Goal: Feedback & Contribution: Contribute content

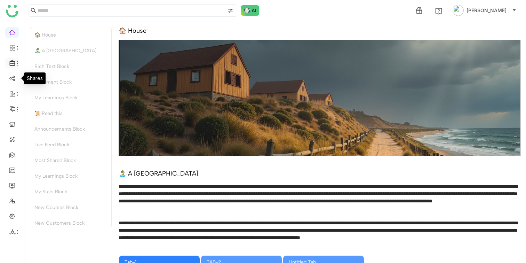
click at [16, 65] on icon at bounding box center [18, 64] width 6 height 6
click at [35, 77] on link "FAQs" at bounding box center [48, 79] width 45 height 5
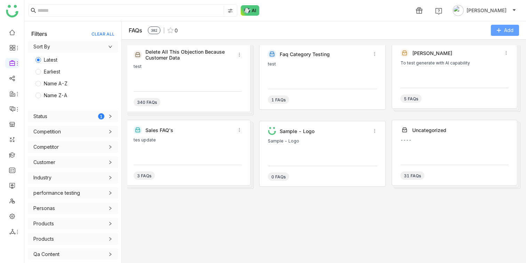
click at [494, 29] on button "Add" at bounding box center [505, 30] width 28 height 11
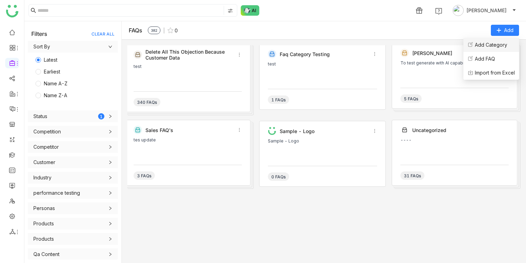
click at [492, 45] on Category "Add Category" at bounding box center [491, 45] width 32 height 8
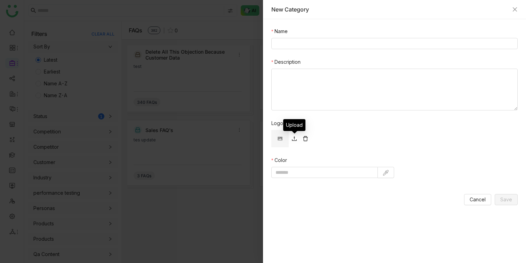
click at [294, 137] on icon at bounding box center [295, 139] width 6 height 6
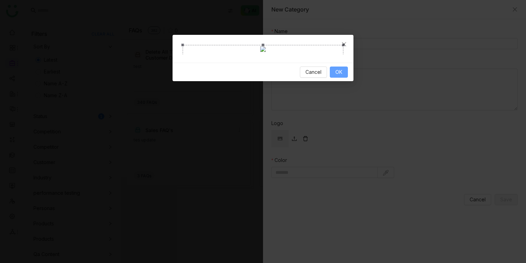
click at [340, 76] on span "OK" at bounding box center [338, 72] width 7 height 8
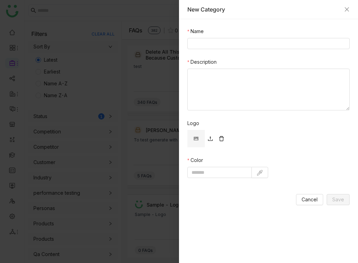
click at [207, 139] on link at bounding box center [210, 138] width 11 height 11
click at [208, 140] on icon at bounding box center [210, 138] width 5 height 5
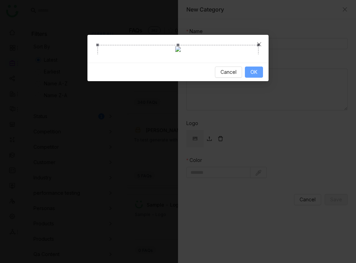
click at [259, 78] on button "OK" at bounding box center [254, 71] width 18 height 11
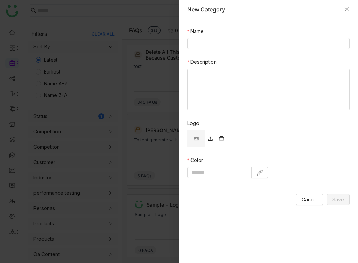
click at [209, 142] on icon at bounding box center [210, 139] width 6 height 7
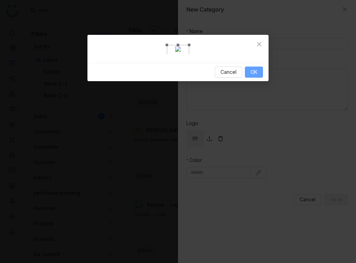
click at [246, 78] on button "OK" at bounding box center [254, 71] width 18 height 11
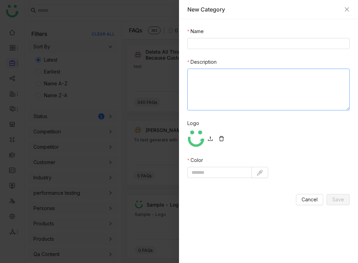
click at [290, 90] on textarea "Description" at bounding box center [268, 90] width 162 height 42
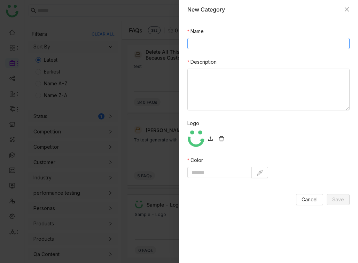
click at [300, 47] on input "Name" at bounding box center [268, 43] width 162 height 11
click at [311, 55] on form "Name Description Logo Color Cancel Save" at bounding box center [268, 115] width 162 height 177
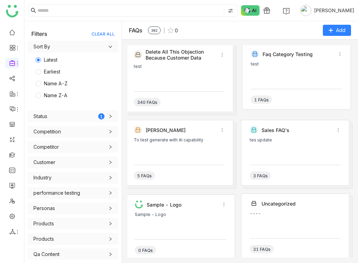
click at [185, 78] on div "test" at bounding box center [179, 74] width 91 height 21
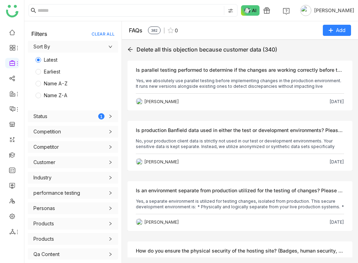
click at [191, 83] on p "Yes, we absolutely use parallel testing before implementing changes in the prod…" at bounding box center [240, 83] width 208 height 11
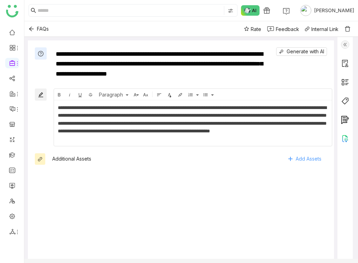
click at [316, 153] on link "Add Assets" at bounding box center [304, 158] width 45 height 11
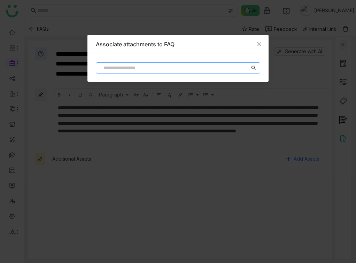
click at [204, 69] on input at bounding box center [175, 68] width 150 height 8
click at [256, 47] on span "Close" at bounding box center [259, 44] width 19 height 19
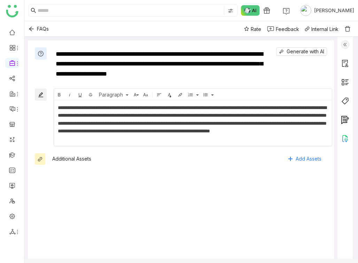
click at [281, 30] on div "Feedback" at bounding box center [287, 28] width 23 height 7
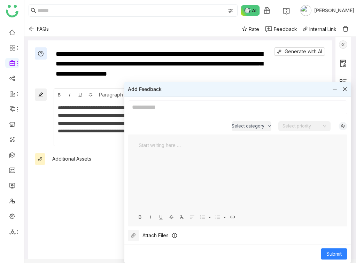
click at [134, 234] on icon at bounding box center [133, 235] width 4 height 5
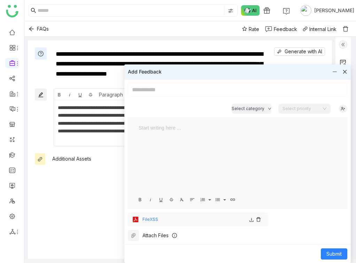
click at [134, 235] on icon at bounding box center [134, 235] width 6 height 6
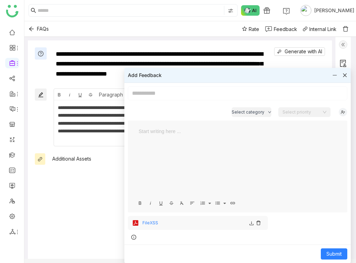
click at [190, 99] on input at bounding box center [237, 93] width 219 height 14
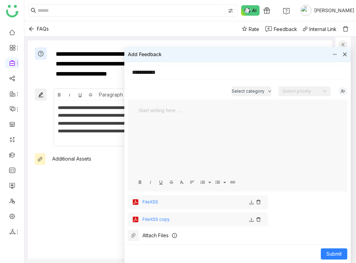
type input "**********"
click at [200, 137] on div at bounding box center [237, 141] width 205 height 70
click at [335, 249] on button "Submit" at bounding box center [334, 253] width 26 height 11
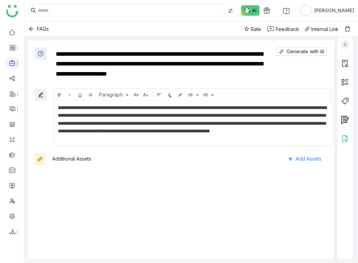
click at [283, 30] on div "Feedback" at bounding box center [287, 28] width 23 height 7
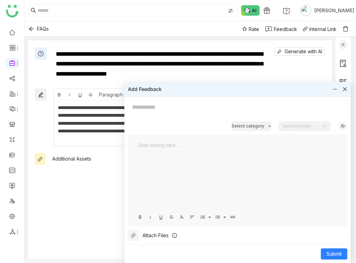
click at [243, 31] on div "Rate" at bounding box center [250, 28] width 17 height 7
click at [131, 94] on div "Add Feedback" at bounding box center [237, 89] width 226 height 15
click at [12, 107] on icon at bounding box center [12, 109] width 6 height 6
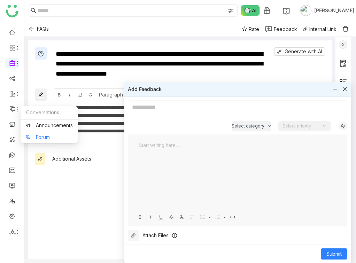
click at [46, 138] on link "Forum" at bounding box center [49, 137] width 47 height 5
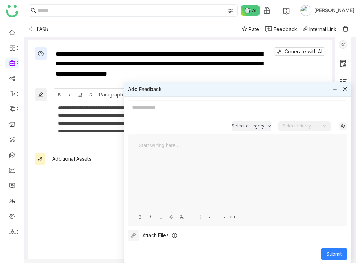
click at [343, 89] on icon at bounding box center [344, 89] width 5 height 5
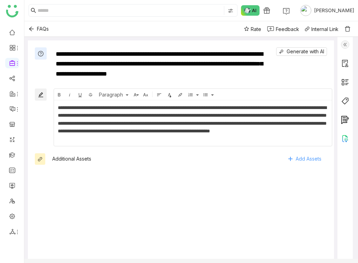
click at [318, 154] on span "Add Assets" at bounding box center [308, 158] width 26 height 10
click at [255, 30] on span "Rate" at bounding box center [256, 28] width 10 height 7
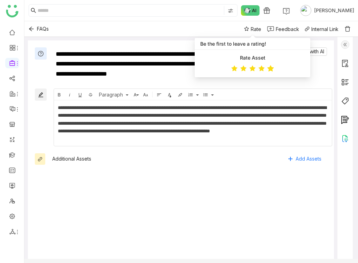
click at [271, 67] on icon at bounding box center [270, 68] width 7 height 6
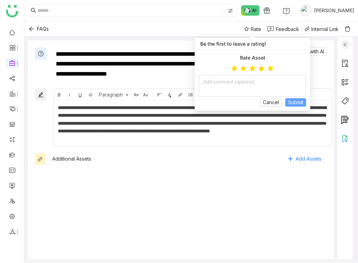
click at [288, 101] on span "Submit" at bounding box center [295, 102] width 15 height 8
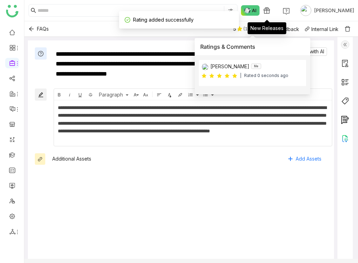
click at [285, 30] on div "New Releases" at bounding box center [266, 28] width 39 height 12
click at [291, 29] on div "Feedback" at bounding box center [287, 28] width 23 height 7
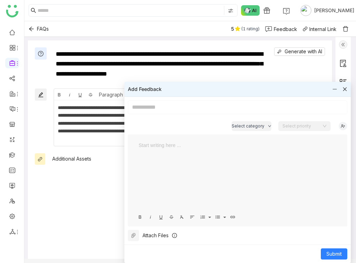
click at [133, 236] on icon at bounding box center [133, 235] width 4 height 5
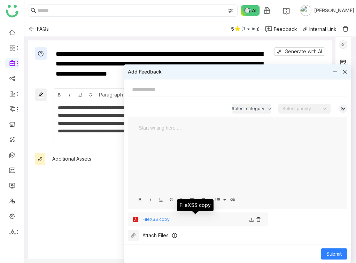
click at [159, 220] on div "FileXSS copy" at bounding box center [194, 219] width 104 height 7
click at [252, 220] on img at bounding box center [251, 220] width 6 height 6
click at [250, 219] on img at bounding box center [251, 220] width 6 height 6
click at [158, 220] on div "FileXSS copy" at bounding box center [194, 219] width 104 height 7
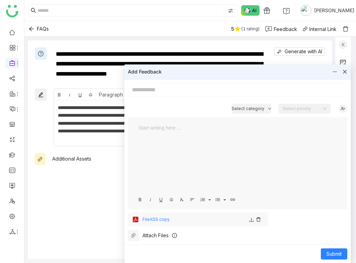
click at [342, 73] on icon at bounding box center [344, 71] width 5 height 5
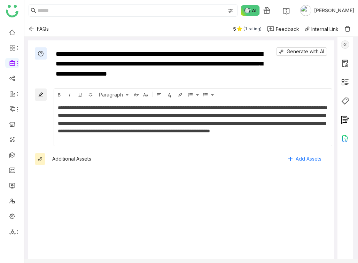
click at [349, 138] on img at bounding box center [345, 138] width 8 height 8
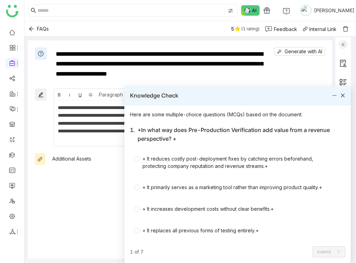
click at [340, 93] on icon at bounding box center [342, 95] width 5 height 5
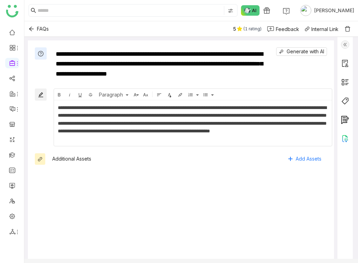
click at [348, 102] on img at bounding box center [345, 101] width 8 height 8
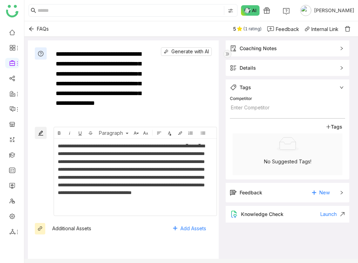
click at [347, 71] on div "Details" at bounding box center [288, 68] width 124 height 16
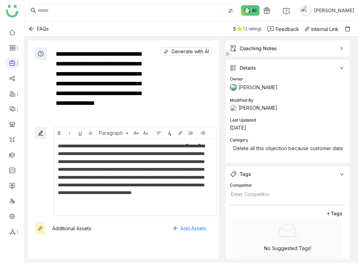
click at [342, 51] on div "Coaching Notes" at bounding box center [288, 48] width 124 height 16
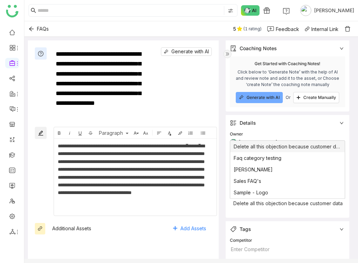
click at [337, 203] on div at bounding box center [287, 203] width 115 height 6
click at [297, 146] on div "Delete all this objection because customer data" at bounding box center [287, 146] width 114 height 11
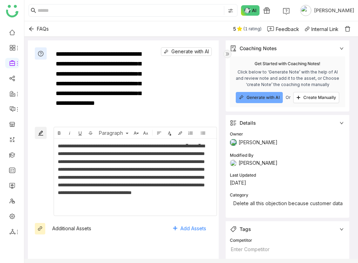
click at [347, 31] on img at bounding box center [347, 28] width 7 height 7
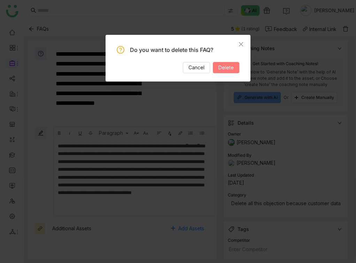
click at [232, 71] on button "Delete" at bounding box center [226, 67] width 26 height 11
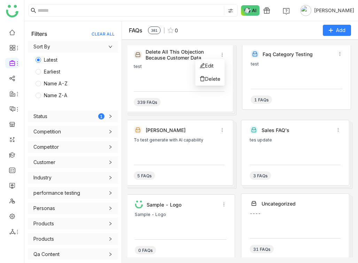
click at [221, 55] on icon at bounding box center [222, 54] width 5 height 5
click at [217, 79] on span "Delete" at bounding box center [212, 79] width 15 height 6
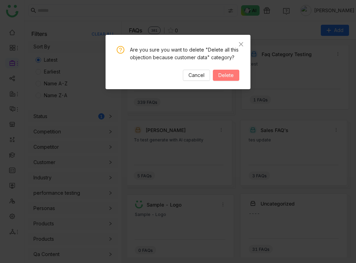
click at [229, 80] on button "Delete" at bounding box center [226, 75] width 26 height 11
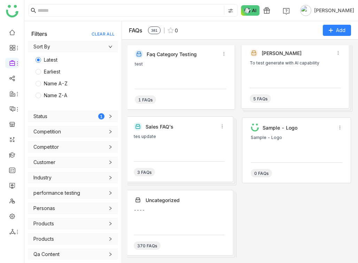
click at [196, 203] on div "Uncategorized" at bounding box center [179, 200] width 91 height 8
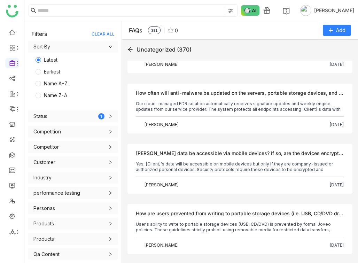
scroll to position [920, 0]
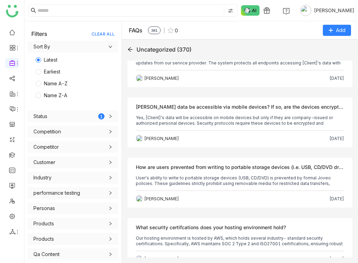
click at [179, 66] on p "Our cloud-managed EDR solution automatically receives signature updates and wee…" at bounding box center [240, 60] width 208 height 11
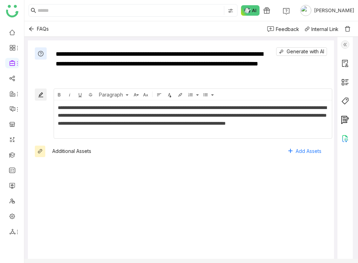
click at [347, 30] on img at bounding box center [347, 28] width 7 height 7
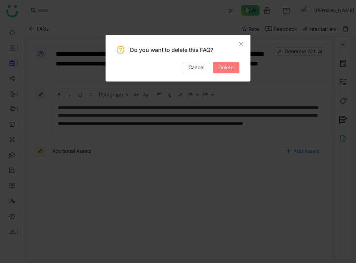
click at [222, 63] on button "Delete" at bounding box center [226, 67] width 26 height 11
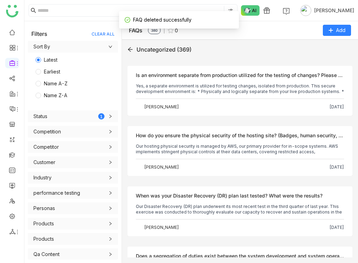
scroll to position [672, 0]
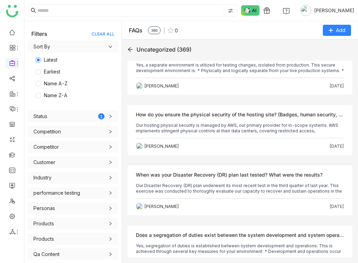
click at [102, 37] on div "Filters CLEAR ALL" at bounding box center [72, 29] width 97 height 16
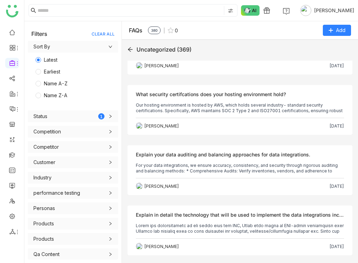
scroll to position [1020, 0]
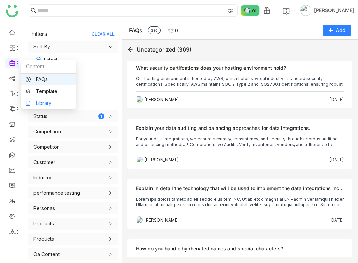
click at [43, 101] on link "Library" at bounding box center [48, 103] width 45 height 5
click at [18, 62] on icon at bounding box center [18, 64] width 6 height 6
click at [45, 101] on link "Library" at bounding box center [48, 103] width 45 height 5
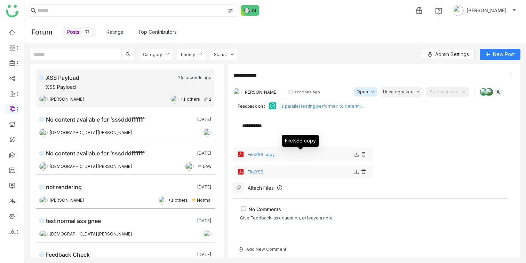
click at [262, 155] on div "FileXSS copy" at bounding box center [300, 154] width 104 height 5
click at [354, 155] on img at bounding box center [357, 155] width 6 height 6
click at [337, 129] on div "**********" at bounding box center [372, 126] width 261 height 6
